Goal: Navigation & Orientation: Find specific page/section

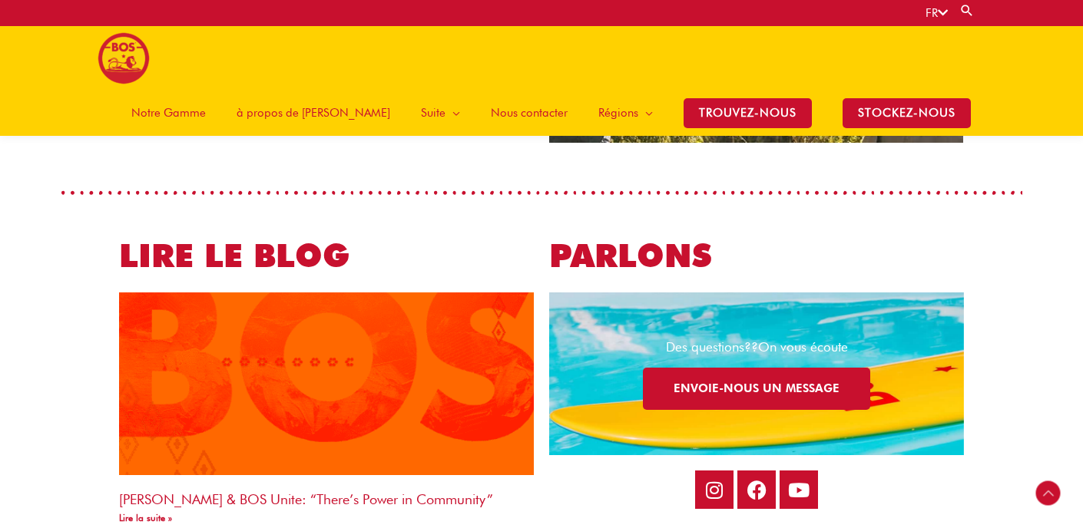
scroll to position [2493, 0]
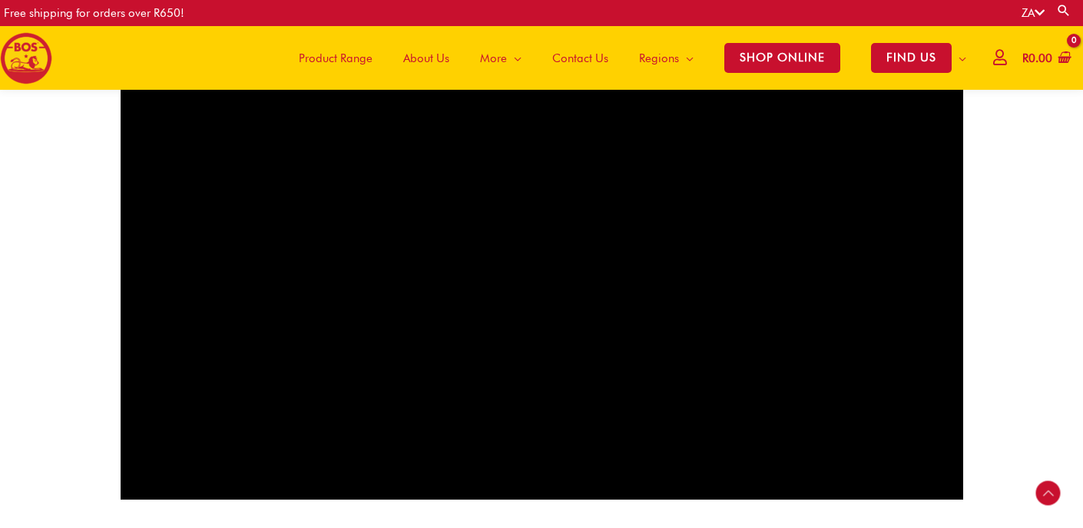
scroll to position [483, 0]
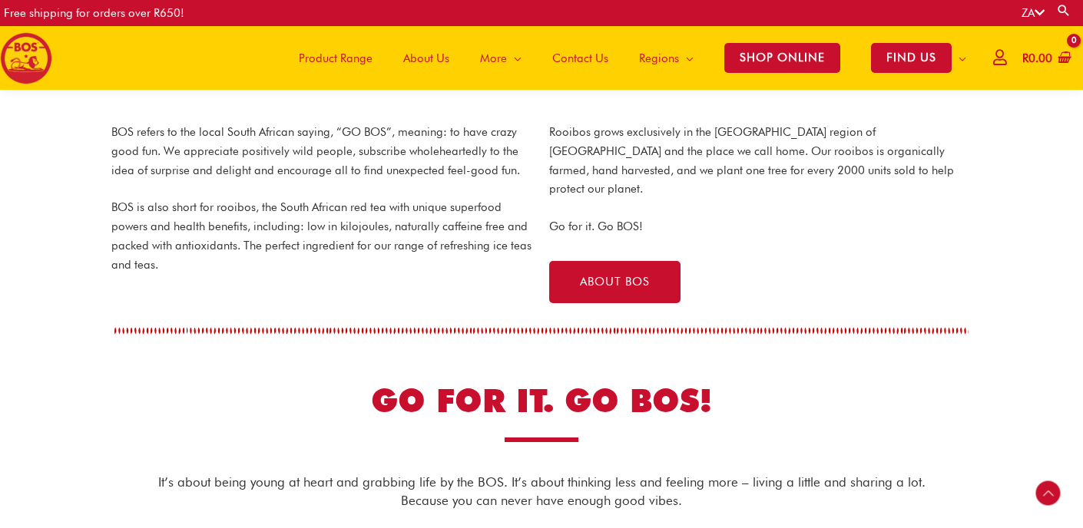
click at [300, 50] on span "Product Range" at bounding box center [336, 58] width 74 height 46
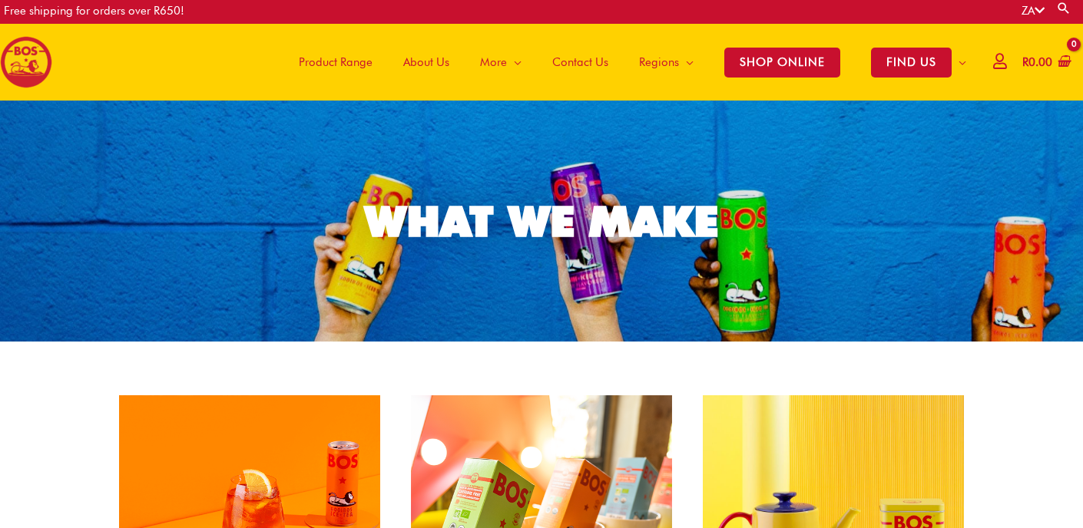
scroll to position [3, 0]
